Goal: Transaction & Acquisition: Purchase product/service

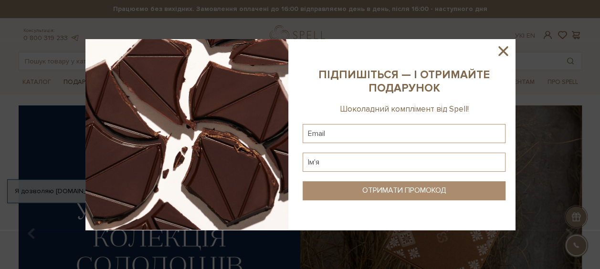
click at [108, 81] on img at bounding box center [186, 134] width 203 height 191
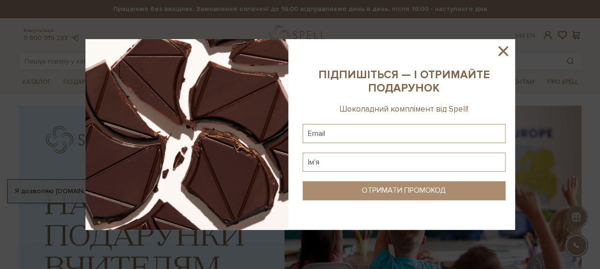
click at [501, 50] on icon at bounding box center [503, 51] width 10 height 10
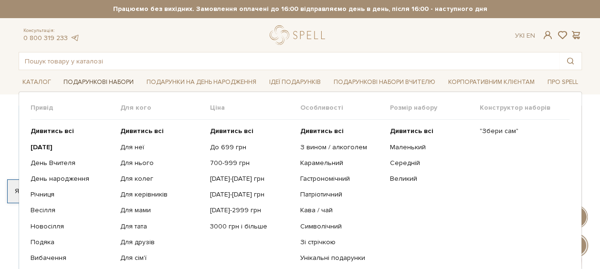
click at [125, 79] on link "Подарункові набори" at bounding box center [99, 82] width 78 height 15
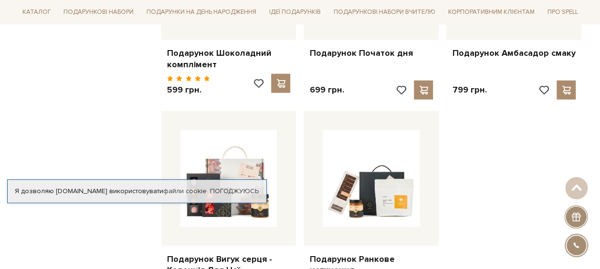
scroll to position [1193, 0]
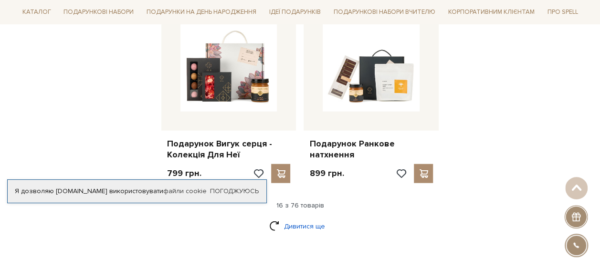
click at [292, 220] on link "Дивитися ще" at bounding box center [300, 226] width 62 height 17
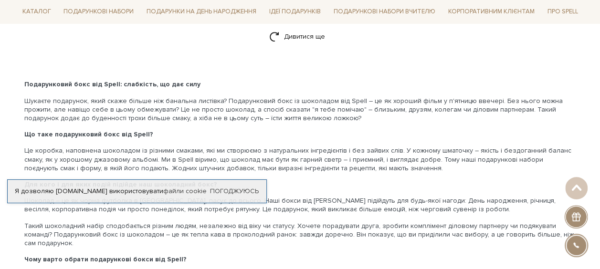
scroll to position [2242, 0]
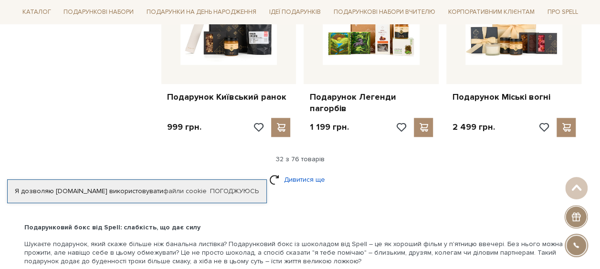
click at [292, 171] on link "Дивитися ще" at bounding box center [300, 179] width 62 height 17
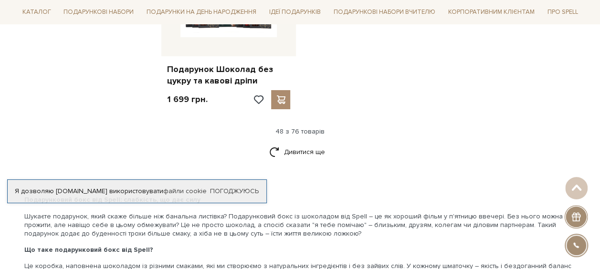
scroll to position [3483, 0]
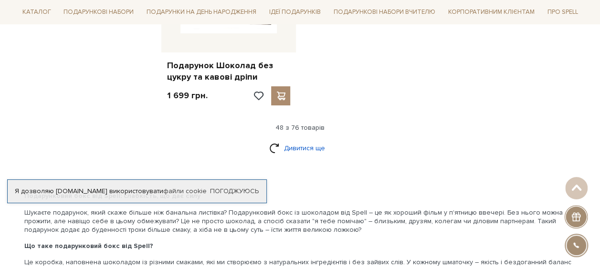
click at [308, 140] on link "Дивитися ще" at bounding box center [300, 148] width 62 height 17
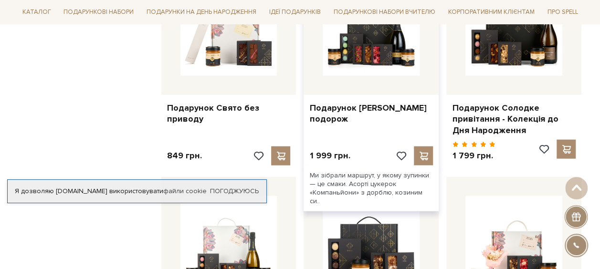
scroll to position [2719, 0]
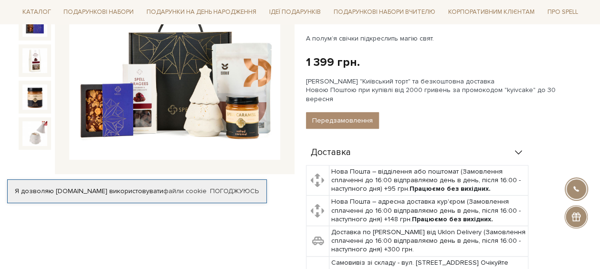
scroll to position [95, 0]
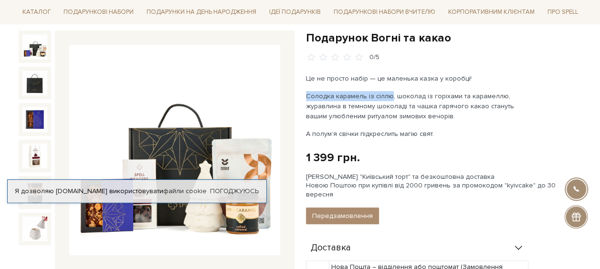
drag, startPoint x: 306, startPoint y: 94, endPoint x: 387, endPoint y: 96, distance: 81.6
click at [387, 96] on p "Солодка карамель із сіллю, шоколад із горіхами та карамеллю, журавлина в темном…" at bounding box center [418, 106] width 224 height 30
copy p "Солодка карамель із сіллю"
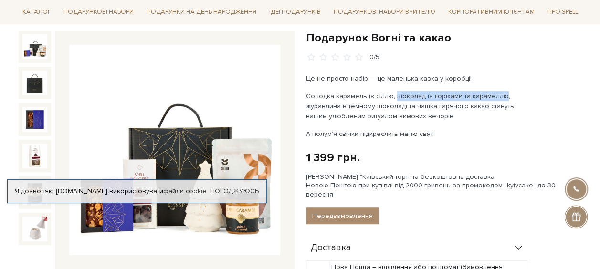
drag, startPoint x: 393, startPoint y: 94, endPoint x: 497, endPoint y: 97, distance: 104.0
click at [497, 97] on p "Солодка карамель із сіллю, шоколад із горіхами та карамеллю, журавлина в темном…" at bounding box center [418, 106] width 224 height 30
copy p "шоколад із горіхами та карамеллю"
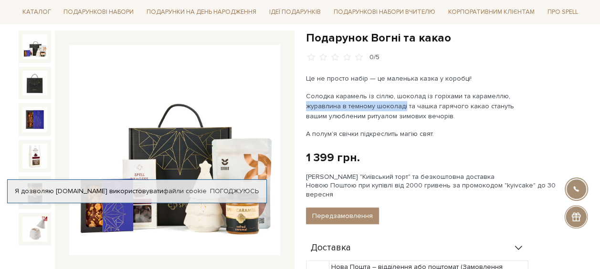
drag, startPoint x: 306, startPoint y: 104, endPoint x: 402, endPoint y: 103, distance: 95.9
click at [402, 103] on p "Солодка карамель із сіллю, шоколад із горіхами та карамеллю, журавлина в темном…" at bounding box center [418, 106] width 224 height 30
copy p "журавлина в темному шоколаді"
click at [470, 122] on div "Це не просто набір — це маленька казка у коробці! Солодка карамель із сіллю, шо…" at bounding box center [418, 105] width 224 height 65
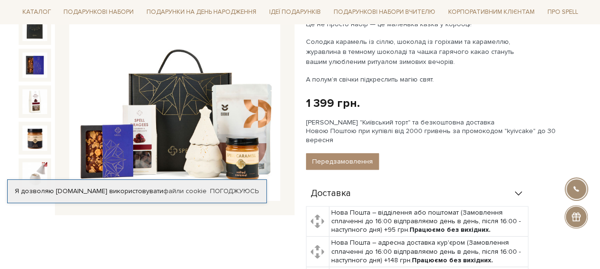
scroll to position [48, 0]
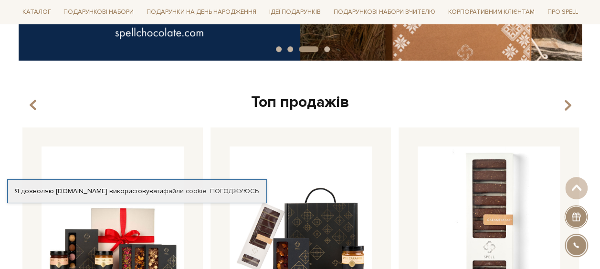
scroll to position [286, 0]
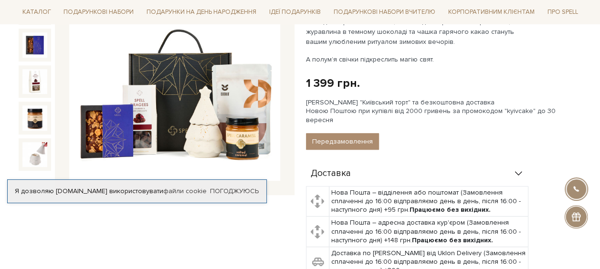
scroll to position [191, 0]
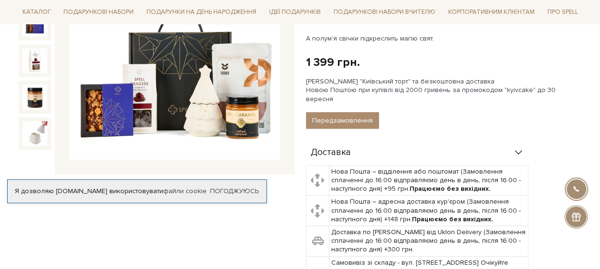
click at [254, 86] on img at bounding box center [174, 54] width 211 height 211
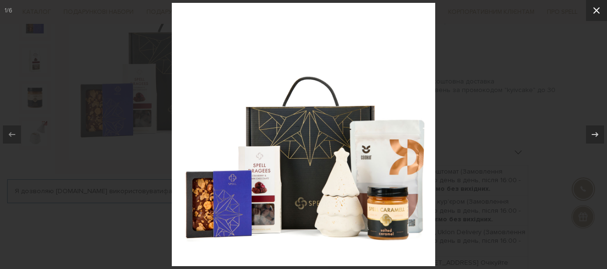
click at [599, 10] on icon at bounding box center [596, 10] width 11 height 11
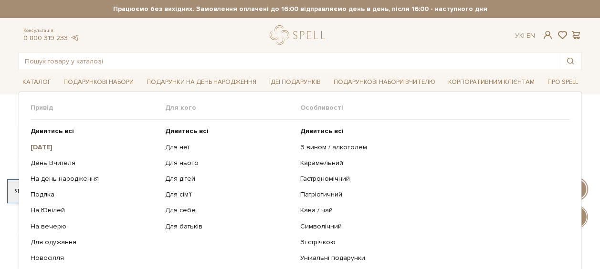
click at [50, 148] on b "[DATE]" at bounding box center [42, 147] width 22 height 8
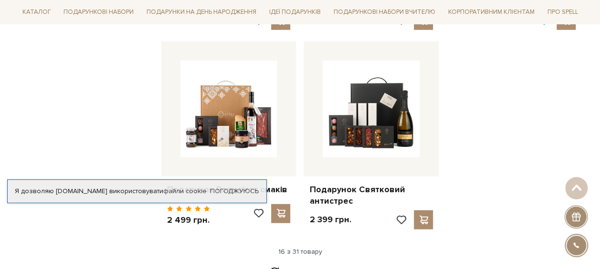
scroll to position [1240, 0]
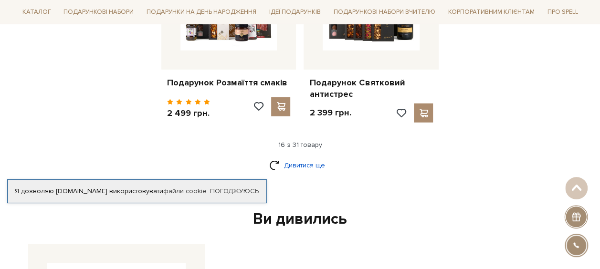
click at [292, 163] on link "Дивитися ще" at bounding box center [300, 165] width 62 height 17
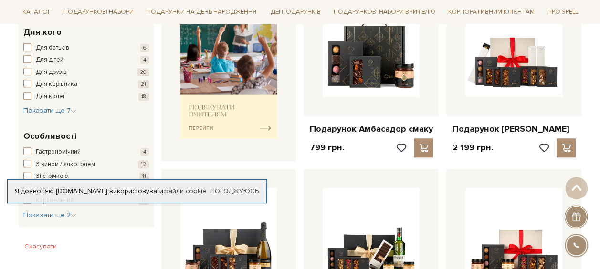
scroll to position [334, 0]
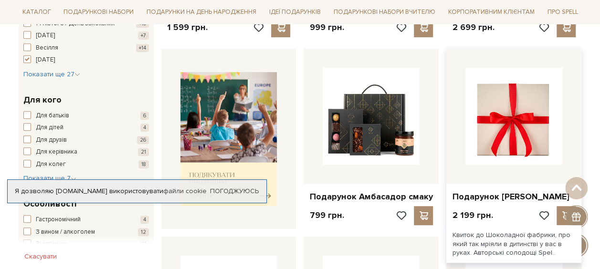
click at [531, 123] on img at bounding box center [513, 116] width 97 height 97
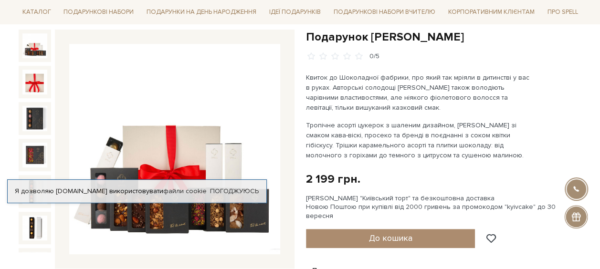
scroll to position [95, 0]
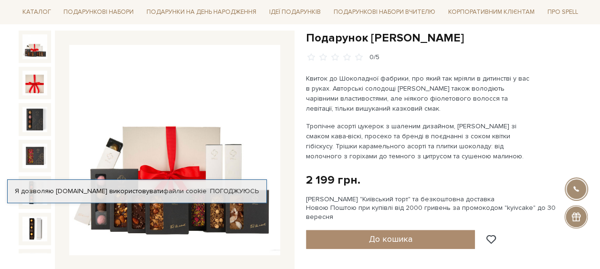
click at [46, 76] on div at bounding box center [35, 83] width 32 height 32
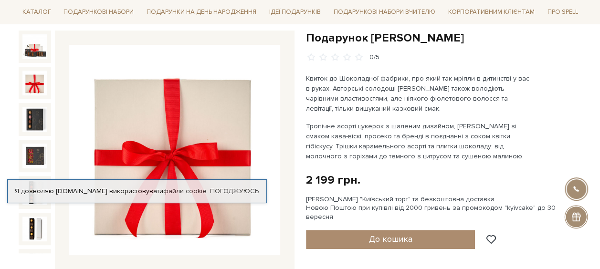
click at [31, 79] on img at bounding box center [34, 83] width 25 height 25
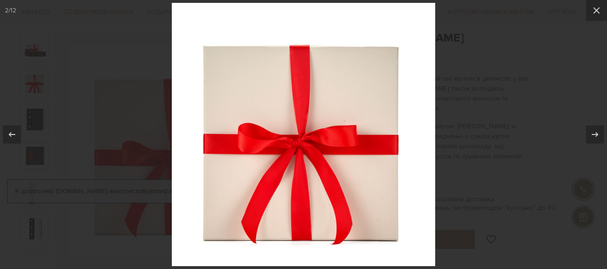
click at [481, 43] on div at bounding box center [303, 134] width 607 height 269
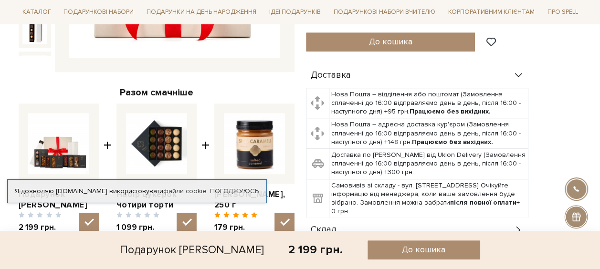
scroll to position [382, 0]
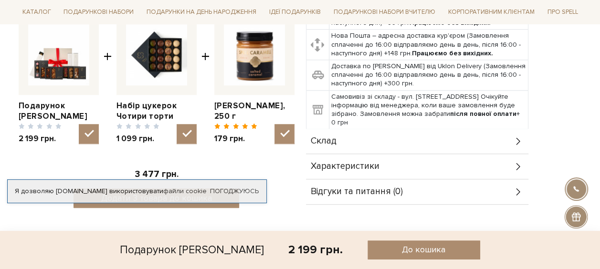
click at [404, 156] on div "Характеристики" at bounding box center [417, 166] width 222 height 25
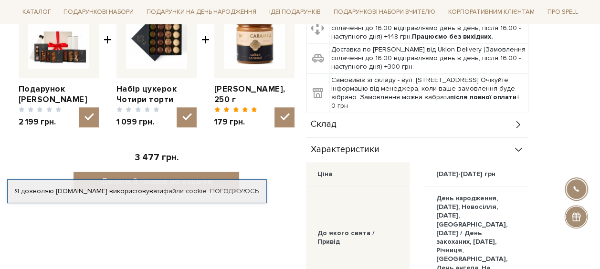
scroll to position [334, 0]
